Goal: Transaction & Acquisition: Purchase product/service

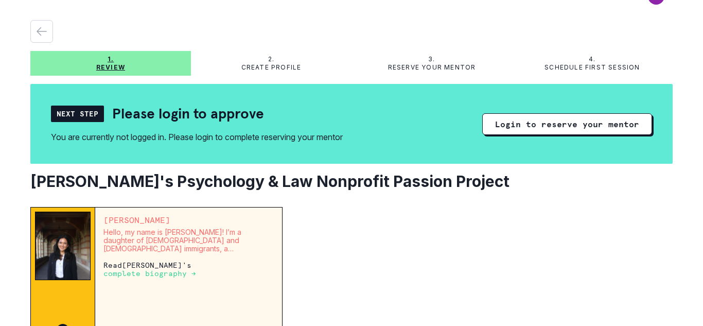
scroll to position [16, 0]
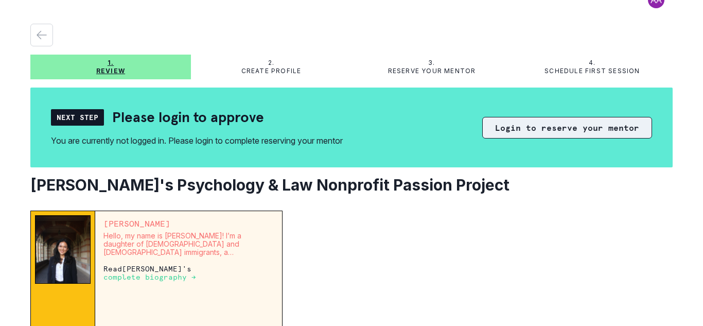
click at [496, 125] on button "Login to reserve your mentor" at bounding box center [567, 128] width 170 height 22
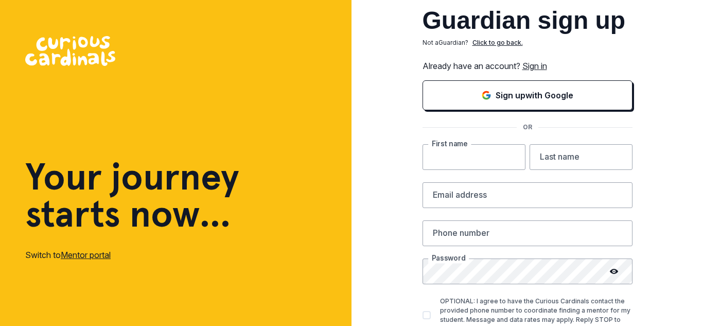
click at [484, 151] on input "text" at bounding box center [474, 157] width 103 height 26
type input "nataly"
click at [536, 158] on input "text" at bounding box center [581, 157] width 103 height 26
type input "[PERSON_NAME]"
click at [497, 202] on input "email" at bounding box center [528, 195] width 210 height 26
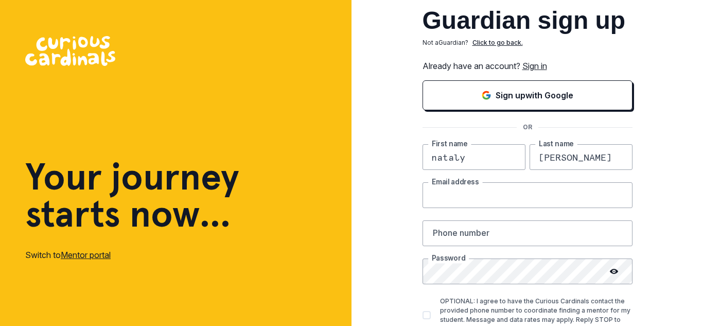
type input "[EMAIL_ADDRESS][DOMAIN_NAME]"
click at [502, 237] on input "text" at bounding box center [528, 233] width 210 height 26
type input "6469782917"
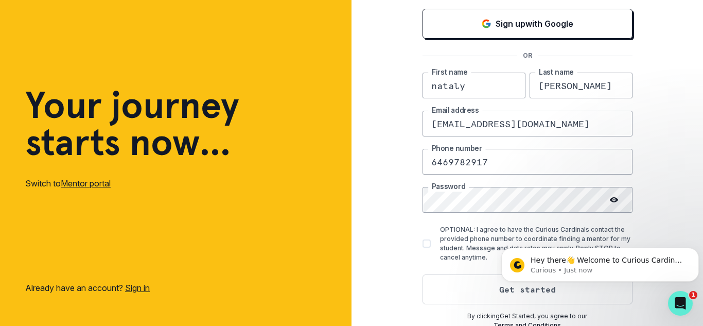
scroll to position [76, 0]
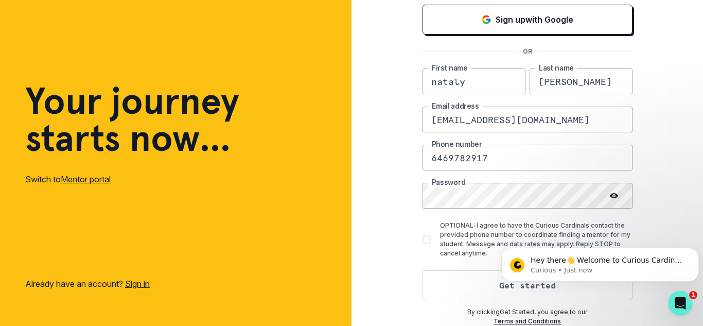
click at [426, 239] on span at bounding box center [427, 239] width 8 height 8
click at [423, 239] on input "OPTIONAL: I agree to have the Curious Cardinals contact the provided phone numb…" at bounding box center [422, 239] width 1 height 1
checkbox input "true"
click at [478, 284] on button "Get started" at bounding box center [528, 285] width 210 height 30
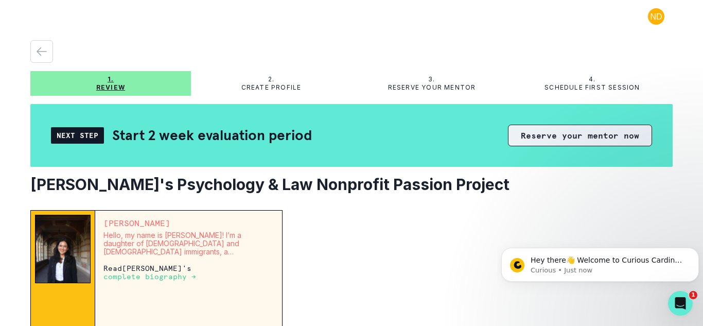
click at [543, 140] on button "Reserve your mentor now" at bounding box center [580, 136] width 144 height 22
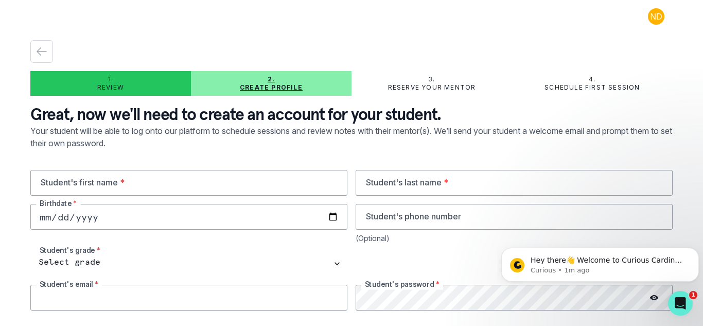
type input "6469782917"
click at [244, 187] on input "text" at bounding box center [188, 183] width 317 height 26
type input "Nataly"
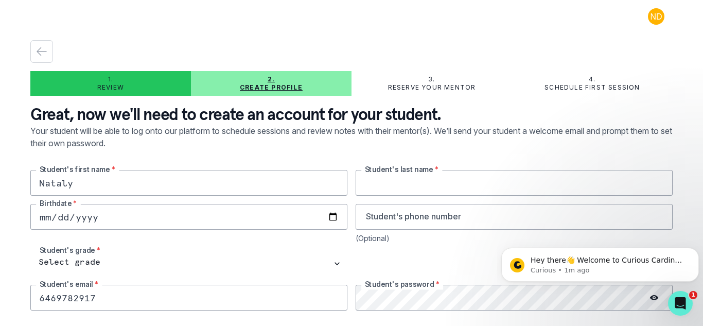
click at [395, 175] on input "text" at bounding box center [514, 183] width 317 height 26
type input "[PERSON_NAME]"
click at [227, 222] on input "date" at bounding box center [188, 217] width 317 height 26
type input "[DATE]"
click at [401, 216] on input "tel" at bounding box center [514, 217] width 317 height 26
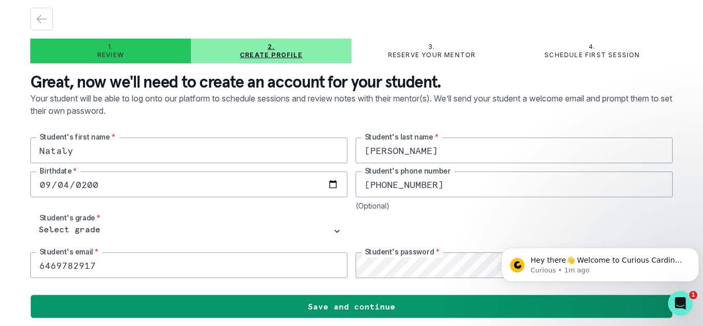
scroll to position [37, 0]
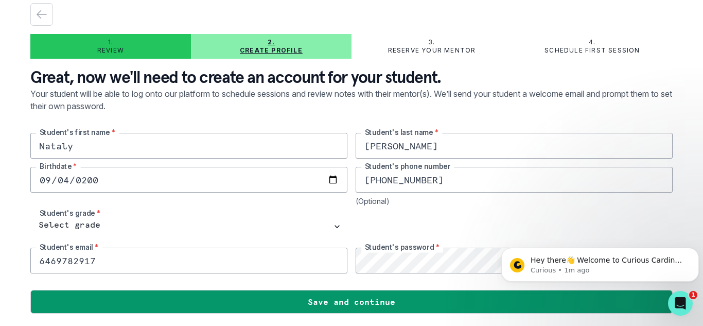
type input "[PHONE_NUMBER]"
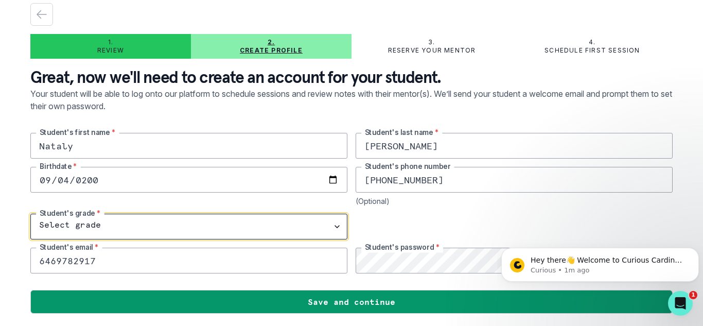
click at [338, 225] on select "Select grade 1st Grade 2nd Grade 3rd Grade 4th Grade 5th Grade 6th Grade 7th Gr…" at bounding box center [188, 227] width 317 height 26
select select "11th Grade"
click at [30, 214] on select "Select grade 1st Grade 2nd Grade 3rd Grade 4th Grade 5th Grade 6th Grade 7th Gr…" at bounding box center [188, 227] width 317 height 26
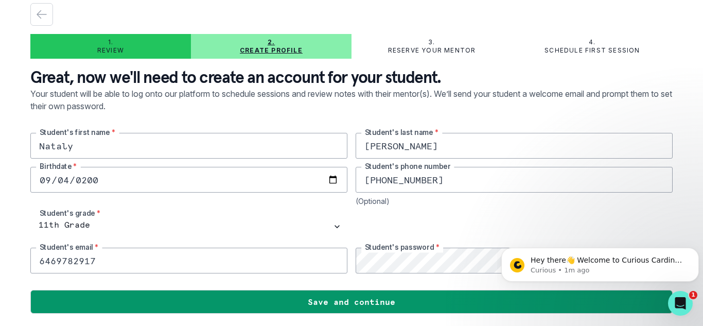
click at [403, 230] on div at bounding box center [514, 227] width 317 height 26
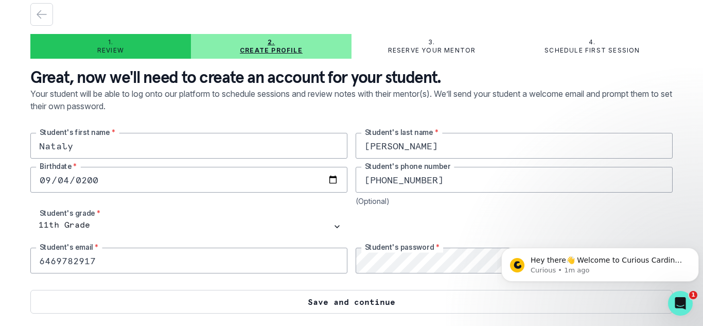
click at [323, 294] on button "Save and continue" at bounding box center [351, 302] width 642 height 24
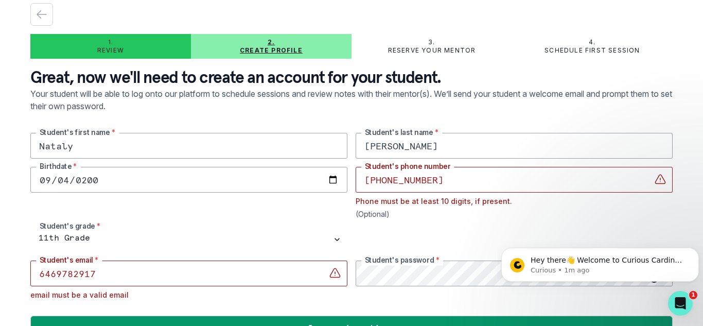
click at [412, 183] on input "[PHONE_NUMBER]" at bounding box center [514, 180] width 317 height 26
click at [364, 182] on input "[PHONE_NUMBER]" at bounding box center [514, 180] width 317 height 26
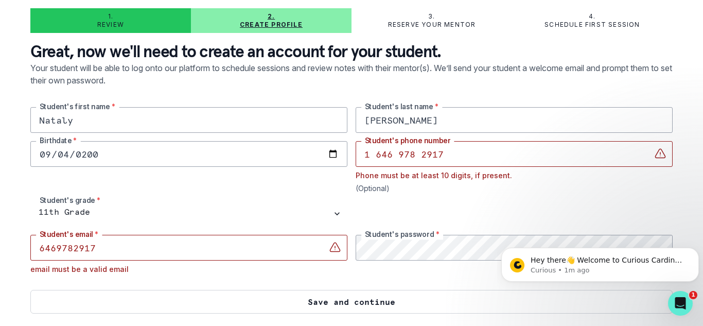
click at [414, 294] on button "Save and continue" at bounding box center [351, 302] width 642 height 24
click at [429, 299] on button "Save and continue" at bounding box center [351, 302] width 642 height 24
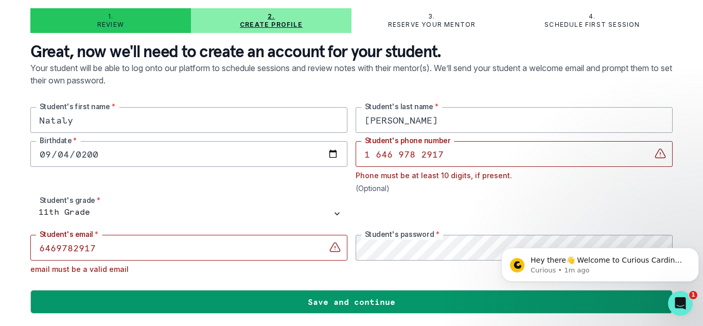
click at [454, 160] on input "1 646 978 2917" at bounding box center [514, 154] width 317 height 26
type input "1"
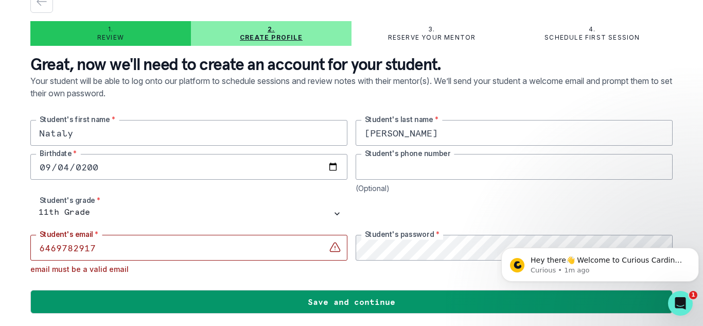
scroll to position [50, 0]
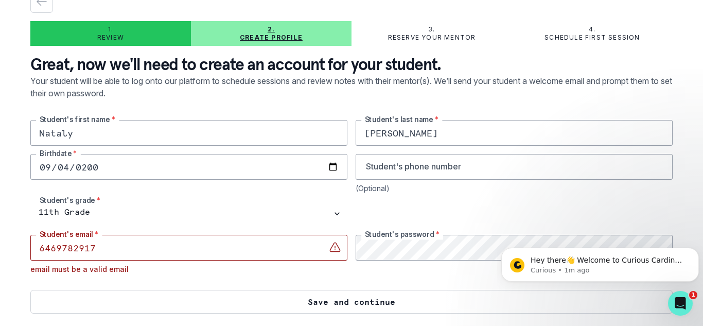
click at [441, 303] on button "Save and continue" at bounding box center [351, 302] width 642 height 24
click at [440, 304] on button "Save and continue" at bounding box center [351, 302] width 642 height 24
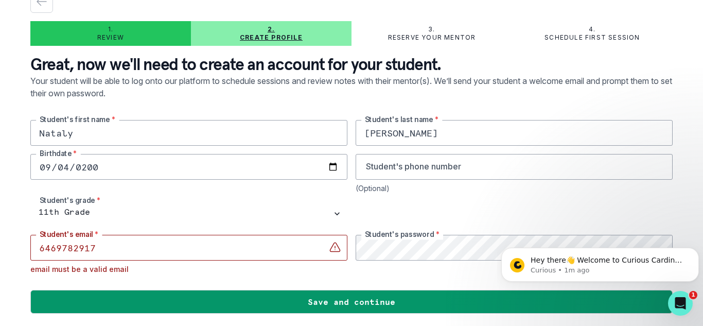
click at [244, 248] on input "6469782917" at bounding box center [188, 248] width 317 height 26
type input "6"
type input "[EMAIL_ADDRESS][DOMAIN_NAME]"
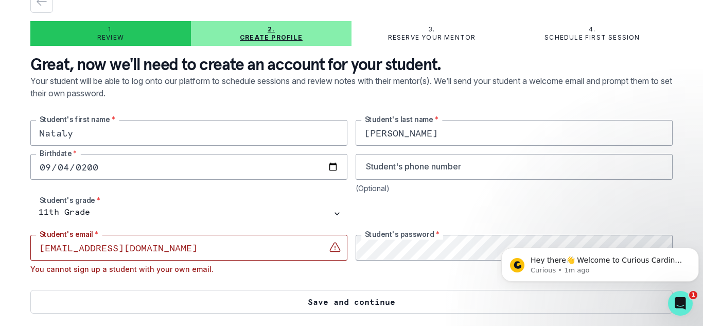
click at [361, 302] on button "Save and continue" at bounding box center [351, 302] width 642 height 24
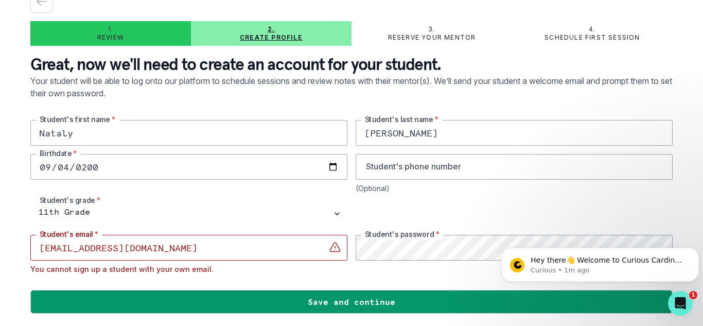
click at [265, 247] on input "[EMAIL_ADDRESS][DOMAIN_NAME]" at bounding box center [188, 248] width 317 height 26
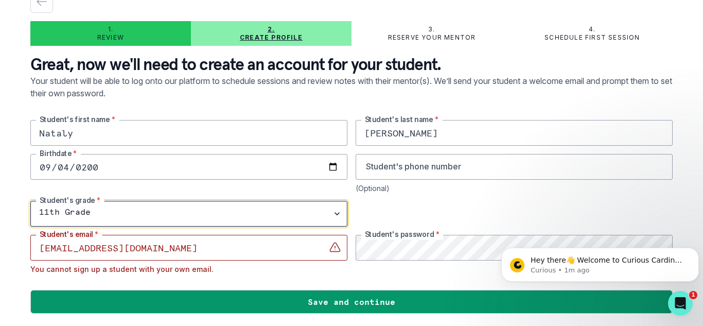
click at [260, 219] on select "Select grade 1st Grade 2nd Grade 3rd Grade 4th Grade 5th Grade 6th Grade 7th Gr…" at bounding box center [188, 214] width 317 height 26
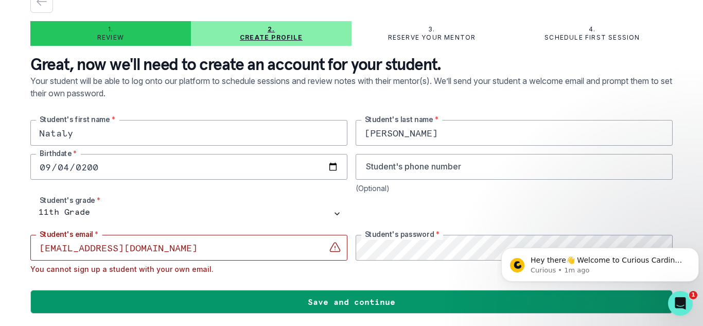
click at [260, 247] on input "[EMAIL_ADDRESS][DOMAIN_NAME]" at bounding box center [188, 248] width 317 height 26
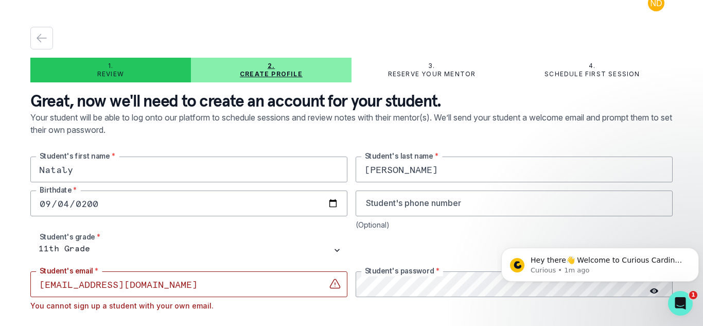
scroll to position [12, 0]
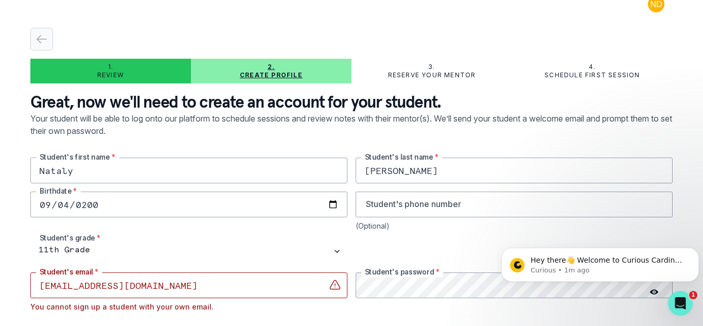
click at [50, 37] on div "button" at bounding box center [42, 39] width 22 height 12
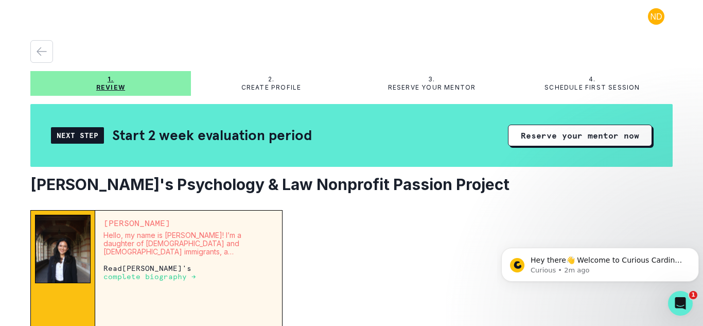
click at [651, 19] on button at bounding box center [656, 16] width 33 height 16
click at [615, 36] on button "Log out" at bounding box center [615, 42] width 114 height 19
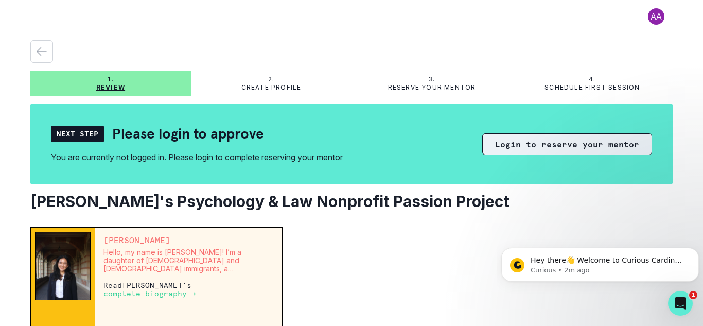
click at [566, 149] on button "Login to reserve your mentor" at bounding box center [567, 144] width 170 height 22
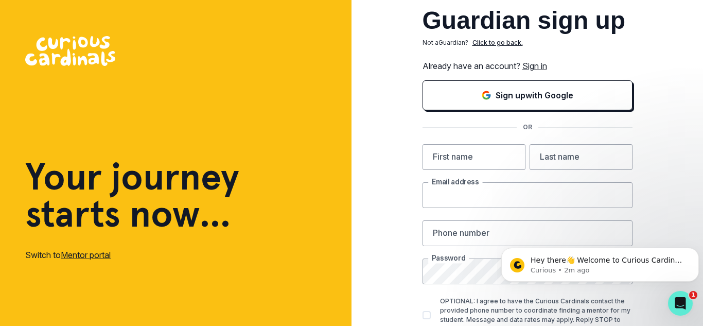
type input "6469782917"
click at [496, 157] on input "text" at bounding box center [474, 157] width 103 height 26
type input "[PERSON_NAME]"
type input "6467174831"
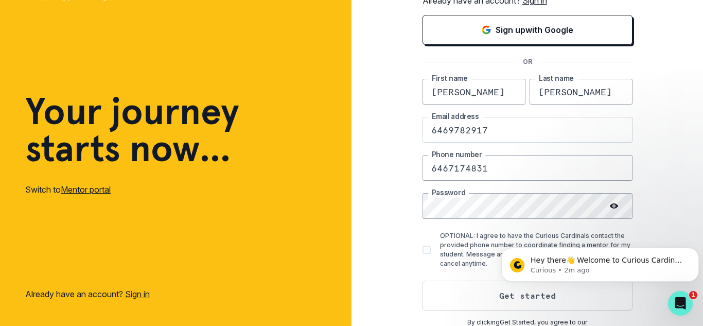
scroll to position [68, 0]
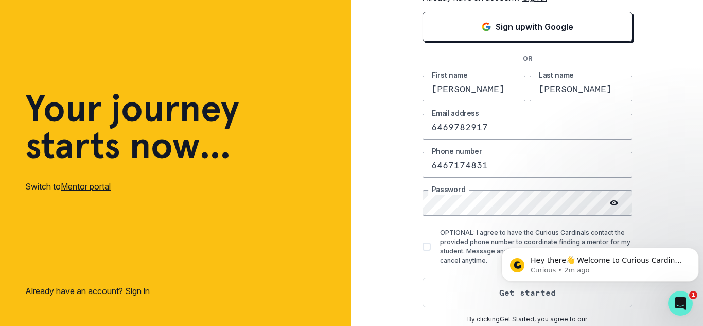
click at [495, 129] on input "6469782917" at bounding box center [528, 127] width 210 height 26
type input "6"
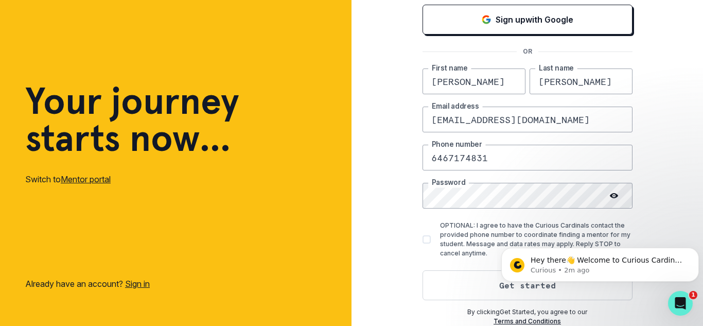
type input "[EMAIL_ADDRESS][DOMAIN_NAME]"
click at [427, 239] on span at bounding box center [427, 239] width 8 height 8
click at [423, 239] on input "OPTIONAL: I agree to have the Curious Cardinals contact the provided phone numb…" at bounding box center [422, 239] width 1 height 1
checkbox input "true"
click at [458, 290] on button "Get started" at bounding box center [528, 285] width 210 height 30
